Goal: Information Seeking & Learning: Learn about a topic

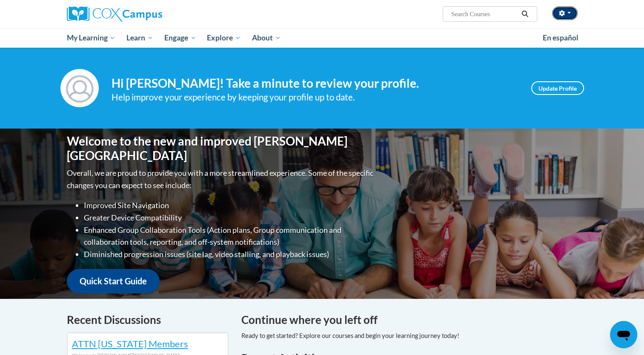
click at [572, 10] on button "button" at bounding box center [565, 13] width 26 height 14
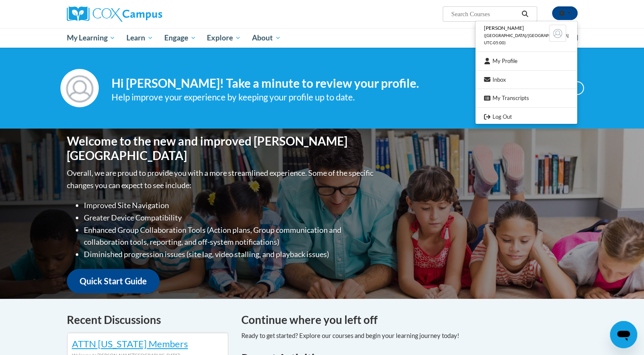
click at [631, 74] on div "Your profile Hi Evelyn Turner! Take a minute to review your profile. Help impro…" at bounding box center [322, 88] width 644 height 81
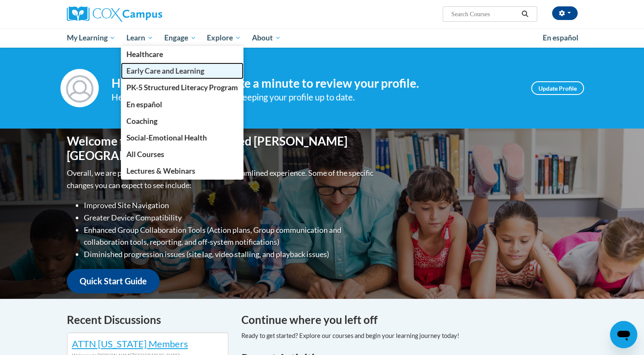
click at [148, 72] on span "Early Care and Learning" at bounding box center [165, 70] width 78 height 9
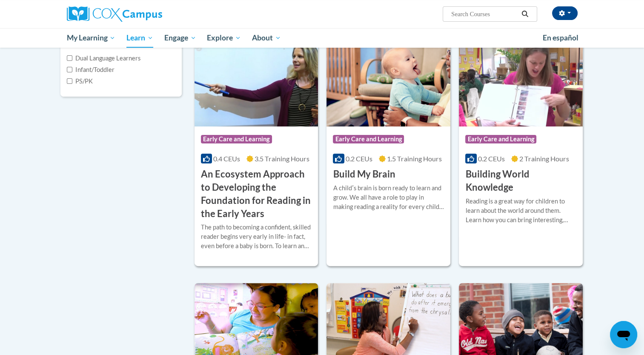
scroll to position [232, 0]
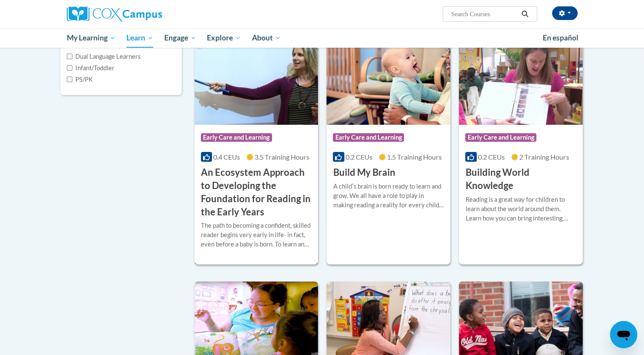
click at [253, 198] on h3 "An Ecosystem Approach to Developing the Foundation for Reading in the Early Yea…" at bounding box center [256, 192] width 111 height 52
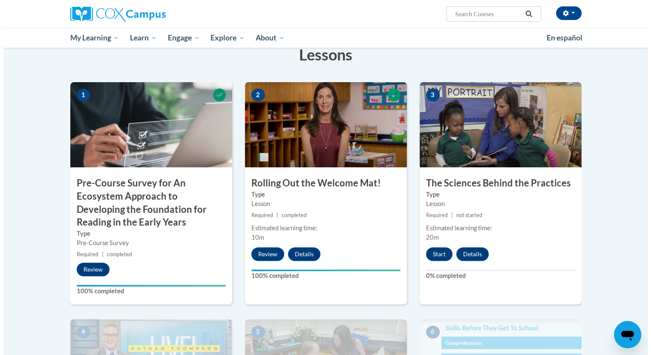
scroll to position [161, 0]
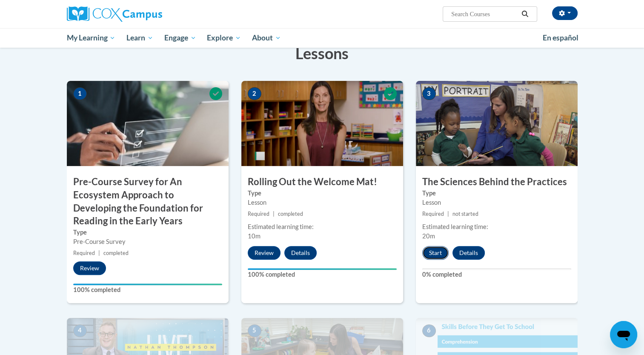
click at [439, 251] on button "Start" at bounding box center [435, 253] width 26 height 14
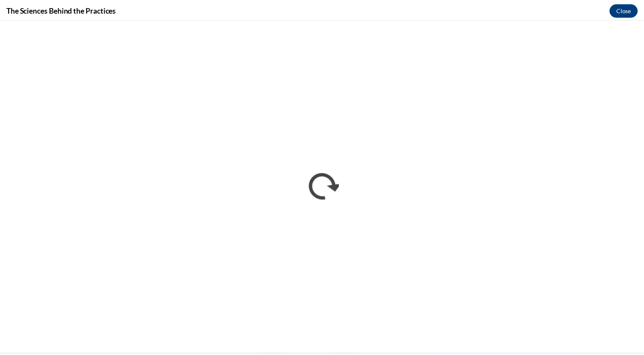
scroll to position [0, 0]
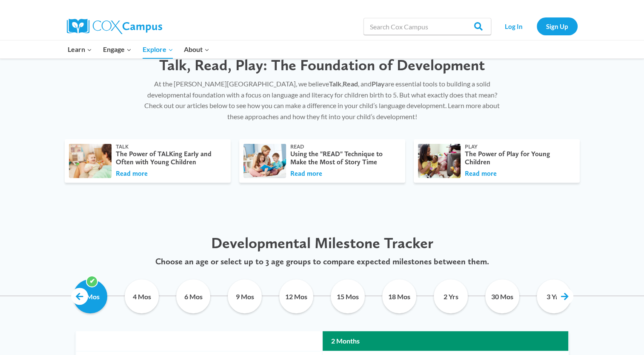
scroll to position [301, 0]
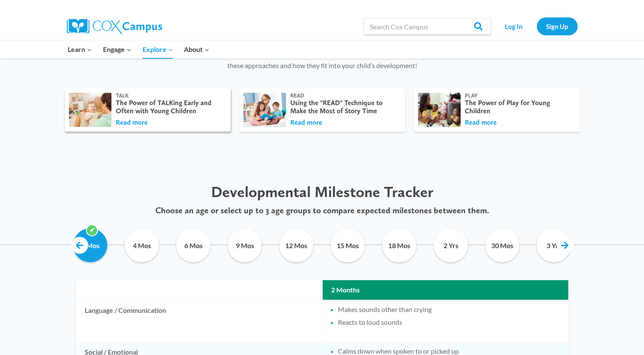
click at [135, 113] on div "The Power of TALKing Early and Often with Young Children" at bounding box center [169, 107] width 106 height 16
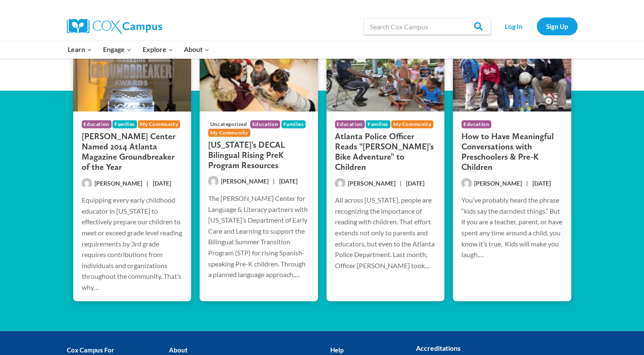
scroll to position [1766, 0]
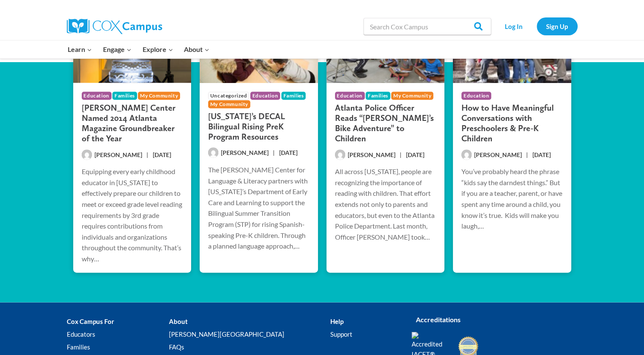
click at [114, 112] on h3 "Rollins Center Named 2014 Atlanta Magazine Groundbreaker of the Year" at bounding box center [132, 123] width 101 height 41
click at [241, 129] on h3 "Georgia’s DECAL Bilingual Rising PreK Program Resources" at bounding box center [258, 126] width 101 height 31
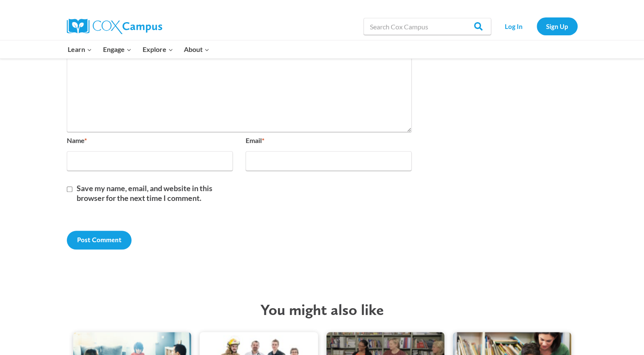
scroll to position [971, 0]
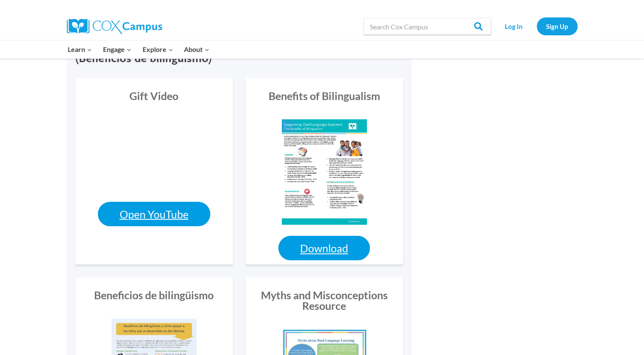
scroll to position [784, 0]
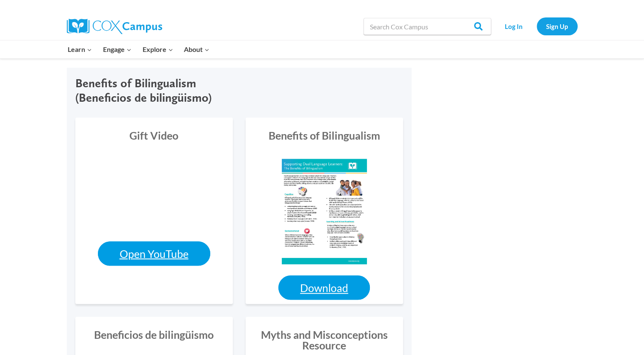
click at [169, 253] on link "Open YouTube" at bounding box center [154, 253] width 112 height 24
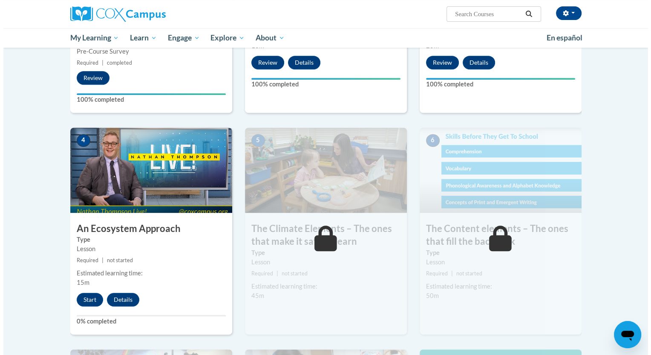
scroll to position [363, 0]
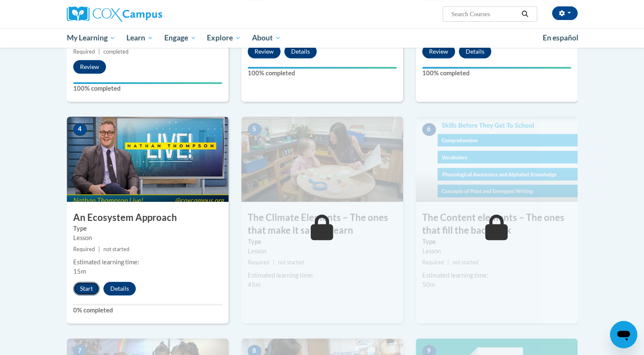
click at [83, 288] on button "Start" at bounding box center [86, 289] width 26 height 14
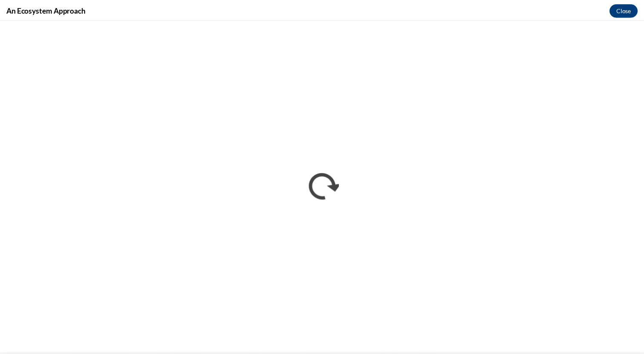
scroll to position [0, 0]
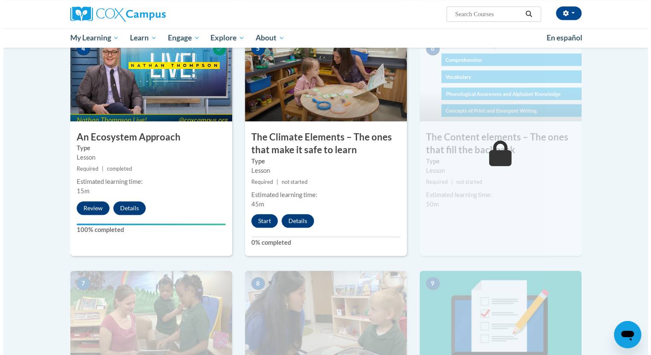
scroll to position [441, 0]
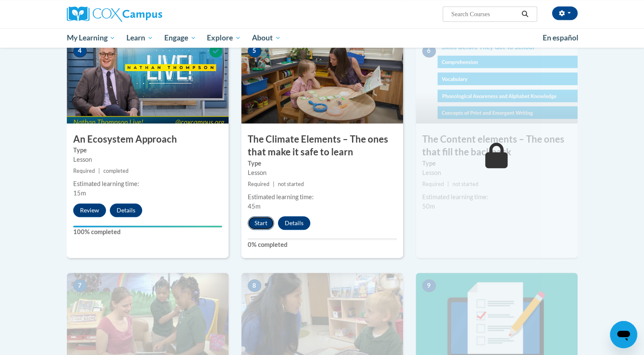
click at [261, 221] on button "Start" at bounding box center [261, 223] width 26 height 14
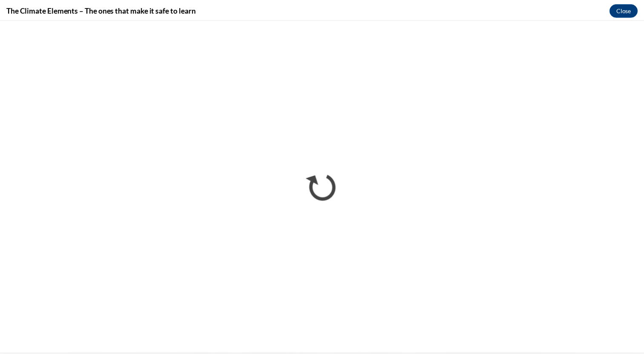
scroll to position [0, 0]
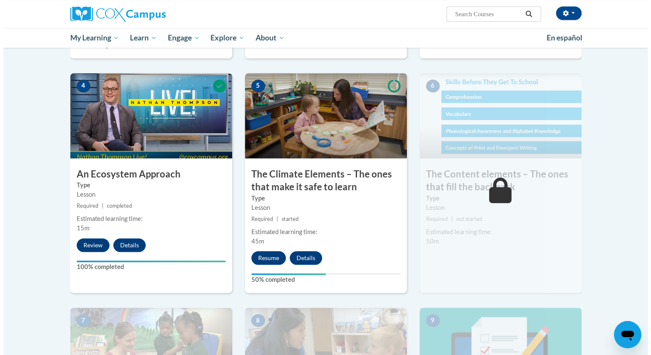
scroll to position [453, 0]
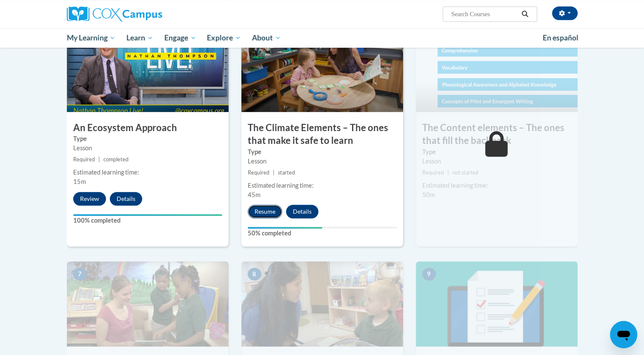
click at [267, 213] on button "Resume" at bounding box center [265, 212] width 34 height 14
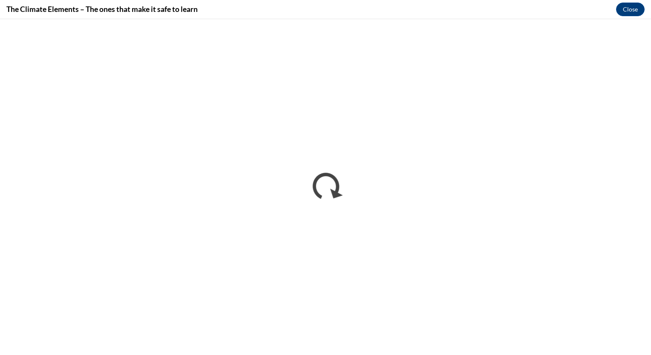
scroll to position [0, 0]
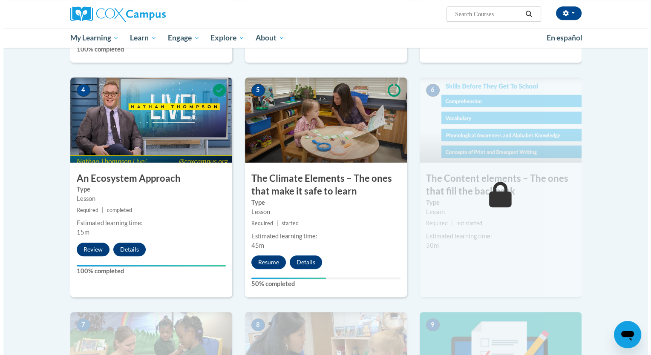
scroll to position [410, 0]
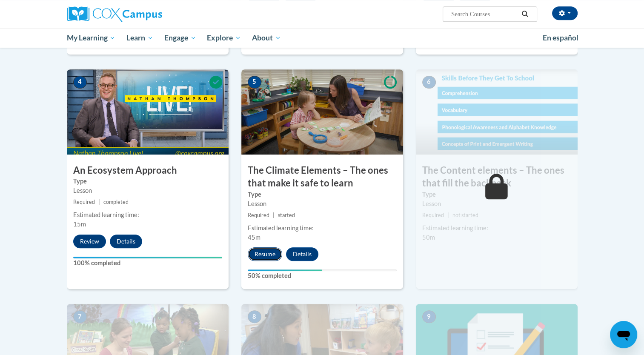
click at [262, 259] on button "Resume" at bounding box center [265, 254] width 34 height 14
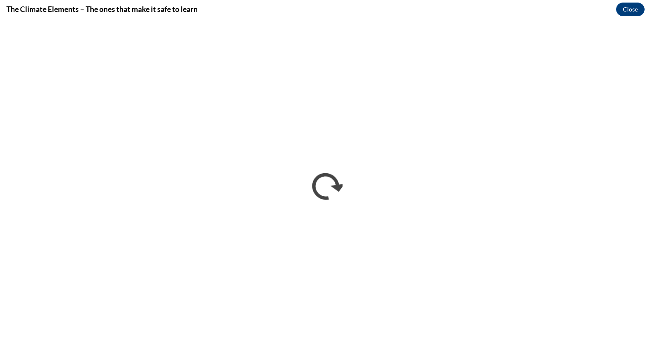
scroll to position [0, 0]
click at [631, 5] on button "Close" at bounding box center [630, 10] width 29 height 14
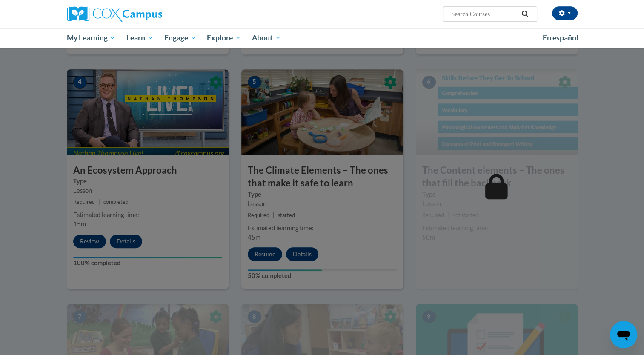
click at [264, 259] on div at bounding box center [322, 177] width 644 height 355
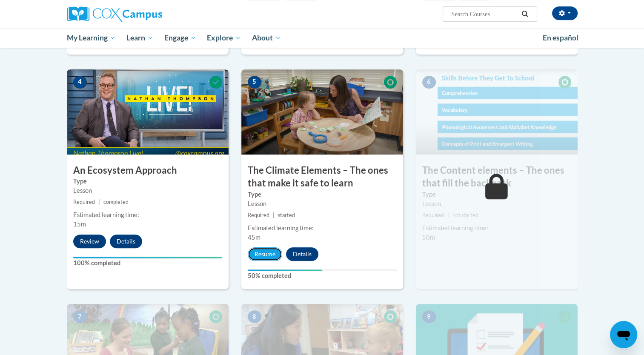
click at [264, 259] on button "Resume" at bounding box center [265, 254] width 34 height 14
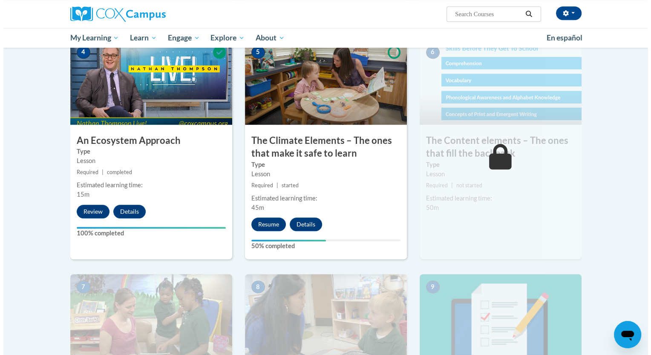
scroll to position [445, 0]
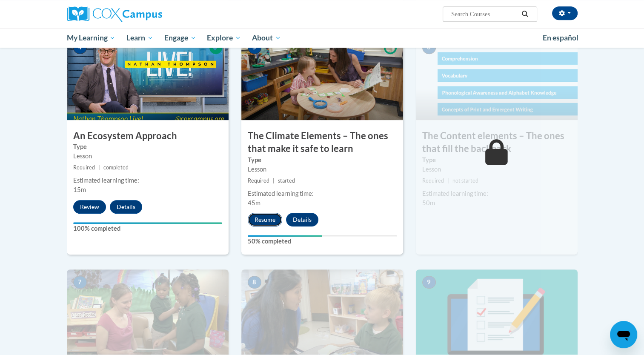
click at [264, 220] on button "Resume" at bounding box center [265, 220] width 34 height 14
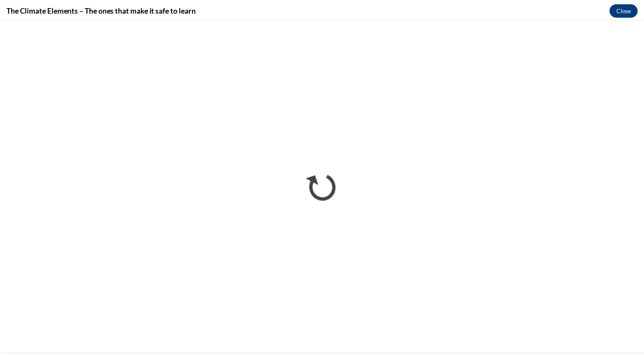
scroll to position [0, 0]
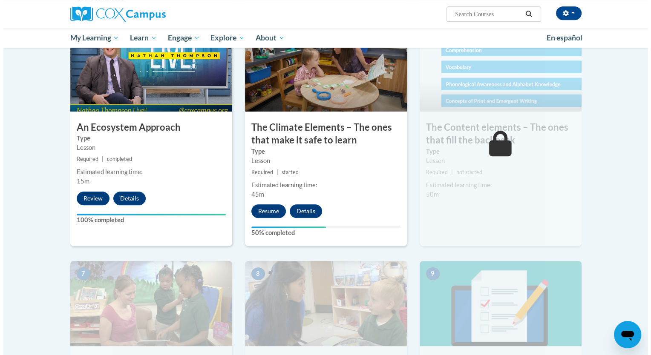
scroll to position [457, 0]
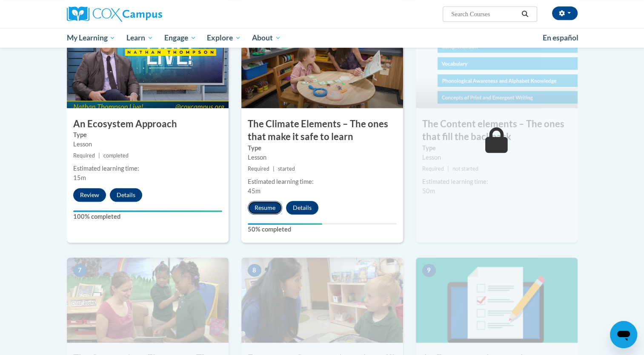
click at [273, 207] on button "Resume" at bounding box center [265, 208] width 34 height 14
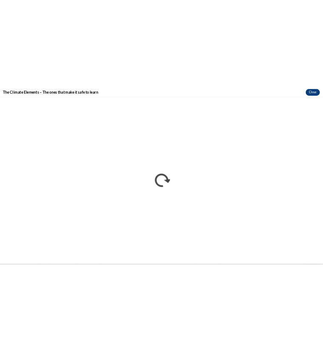
scroll to position [0, 0]
